Goal: Check status

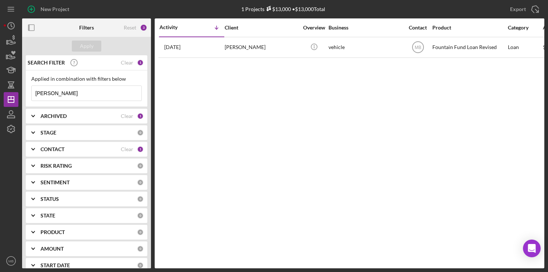
click at [112, 94] on input "[PERSON_NAME]" at bounding box center [87, 93] width 110 height 15
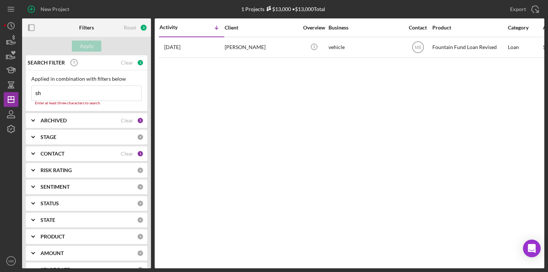
type input "s"
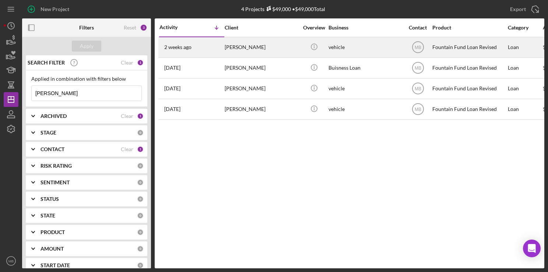
type input "[PERSON_NAME]"
click at [209, 46] on div "[DATE] [PERSON_NAME]" at bounding box center [191, 48] width 64 height 20
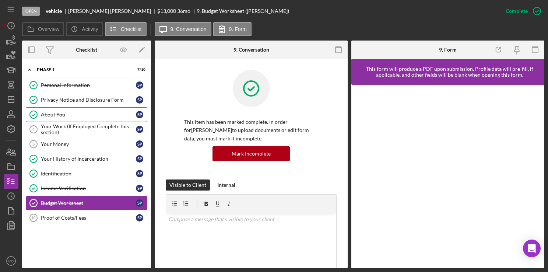
click at [75, 113] on div "About You" at bounding box center [88, 115] width 95 height 6
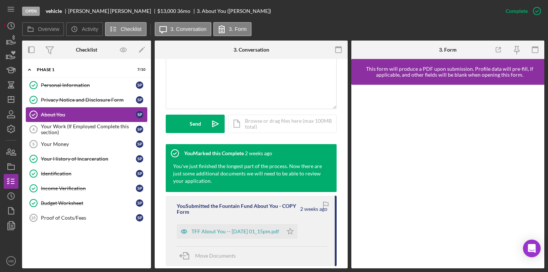
scroll to position [190, 0]
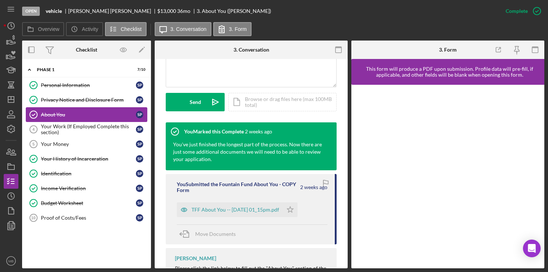
click at [218, 215] on div "TFF About You -- [DATE] 01_15pm.pdf" at bounding box center [230, 209] width 106 height 15
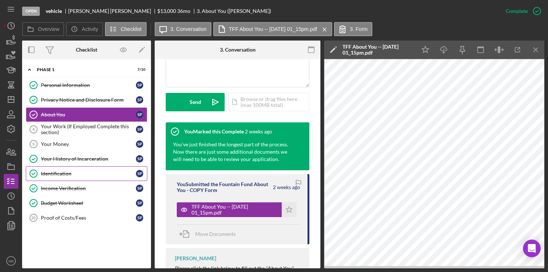
click at [43, 173] on div "Identification" at bounding box center [88, 174] width 95 height 6
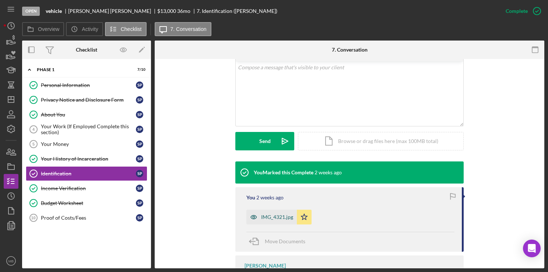
click at [268, 221] on div "IMG_4321.jpg" at bounding box center [271, 217] width 50 height 15
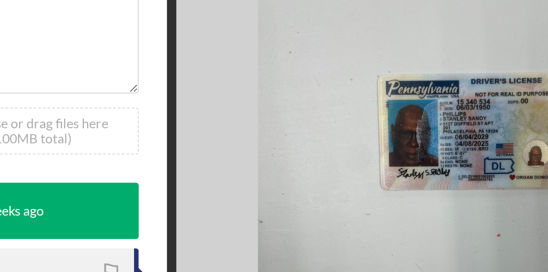
scroll to position [0, 0]
